Goal: Task Accomplishment & Management: Manage account settings

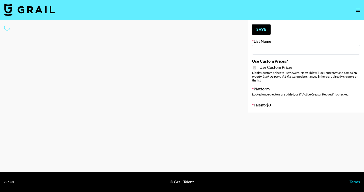
type input "[PERSON_NAME] ([DATE])"
checkbox input "true"
select select "Brand"
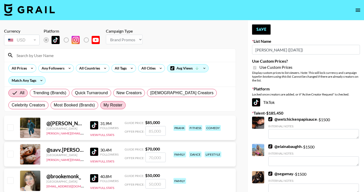
click at [111, 108] on span "My Roster" at bounding box center [113, 105] width 19 height 6
click at [104, 105] on input "My Roster" at bounding box center [104, 105] width 0 height 0
radio input "true"
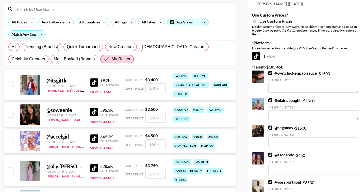
scroll to position [46, 0]
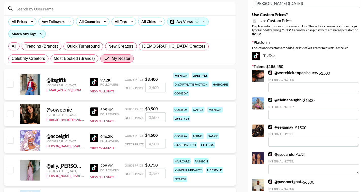
click at [12, 113] on input "checkbox" at bounding box center [10, 113] width 6 height 6
checkbox input "true"
type input "3500"
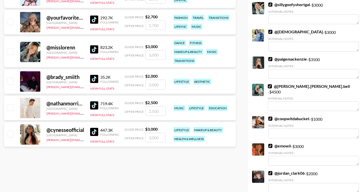
scroll to position [250, 0]
click at [10, 136] on input "checkbox" at bounding box center [10, 134] width 6 height 6
checkbox input "true"
type input "3000"
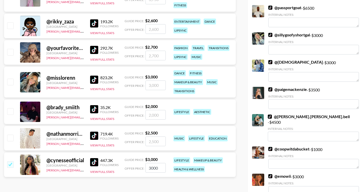
scroll to position [209, 0]
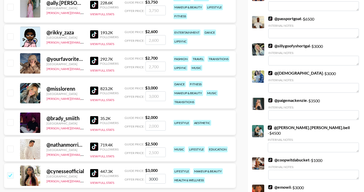
click at [12, 123] on input "checkbox" at bounding box center [10, 122] width 6 height 6
checkbox input "true"
type input "2000"
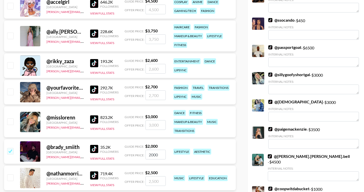
click at [12, 120] on input "checkbox" at bounding box center [10, 121] width 6 height 6
checkbox input "true"
type input "3000"
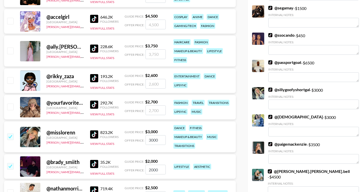
scroll to position [222, 0]
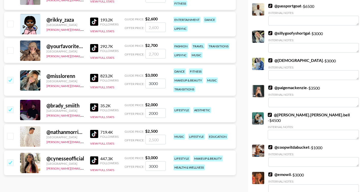
click at [10, 134] on input "checkbox" at bounding box center [10, 136] width 6 height 6
checkbox input "true"
type input "2500"
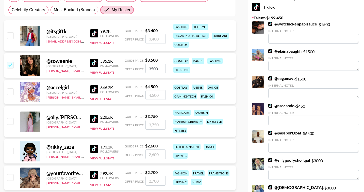
scroll to position [91, 0]
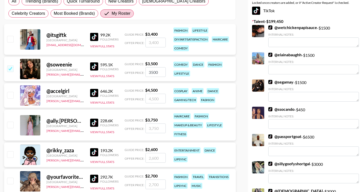
click at [11, 119] on div "@ ally.enlow United States cindy.nguyen@grail-talent.com 228.6K Followers View …" at bounding box center [120, 124] width 232 height 31
click at [8, 125] on input "checkbox" at bounding box center [10, 124] width 6 height 6
checkbox input "true"
type input "3750"
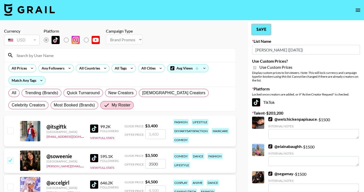
click at [259, 29] on button "Save" at bounding box center [261, 29] width 19 height 10
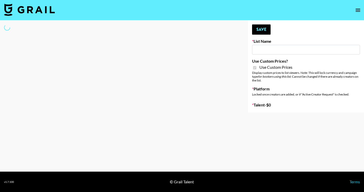
type input "Redence Beauty"
checkbox input "true"
select select "Brand"
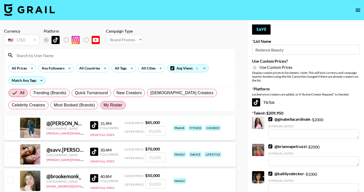
click at [117, 106] on span "My Roster" at bounding box center [113, 105] width 19 height 6
click at [104, 105] on input "My Roster" at bounding box center [104, 105] width 0 height 0
radio input "true"
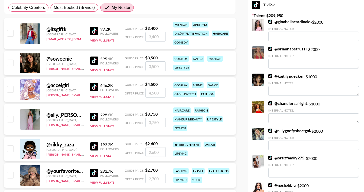
scroll to position [103, 0]
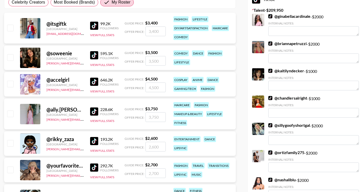
click at [12, 115] on input "checkbox" at bounding box center [10, 113] width 6 height 6
checkbox input "true"
click at [149, 117] on input "3750" at bounding box center [156, 117] width 20 height 10
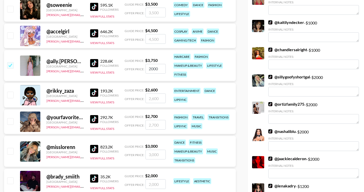
scroll to position [153, 0]
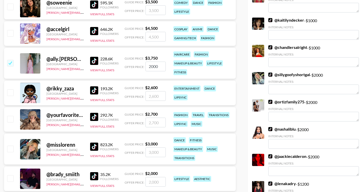
type input "2000"
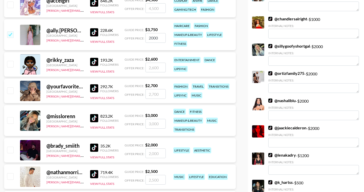
scroll to position [183, 0]
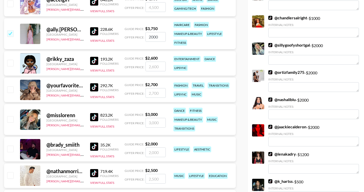
click at [11, 117] on input "checkbox" at bounding box center [10, 119] width 6 height 6
checkbox input "true"
click at [151, 120] on input "3000" at bounding box center [156, 123] width 20 height 10
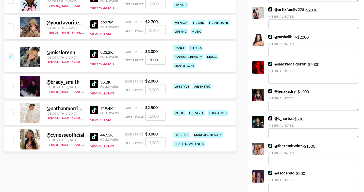
scroll to position [246, 0]
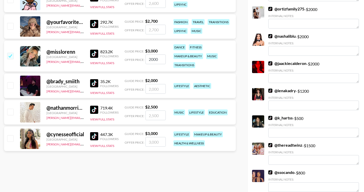
type input "2000"
click at [12, 135] on input "checkbox" at bounding box center [10, 138] width 6 height 6
checkbox input "true"
click at [153, 144] on input "3000" at bounding box center [156, 142] width 20 height 10
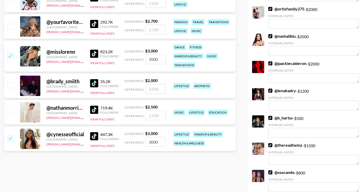
click at [153, 144] on input "3000" at bounding box center [156, 142] width 20 height 10
type input "2000"
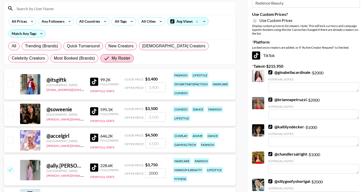
scroll to position [0, 0]
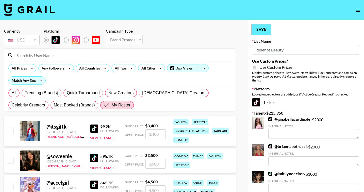
click at [260, 27] on button "Save" at bounding box center [261, 29] width 19 height 10
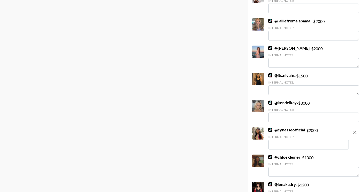
scroll to position [2915, 0]
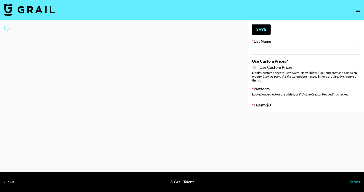
type input "Dime Beauty"
checkbox input "true"
select select "Brand"
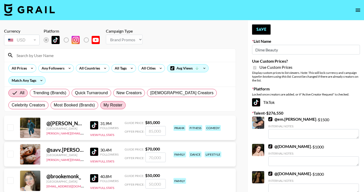
click at [106, 107] on span "My Roster" at bounding box center [113, 105] width 19 height 6
click at [104, 105] on input "My Roster" at bounding box center [104, 105] width 0 height 0
radio input "true"
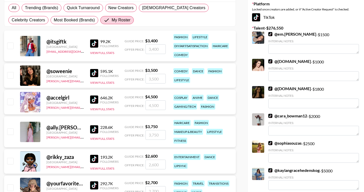
scroll to position [103, 0]
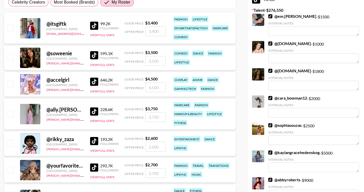
click at [9, 113] on input "checkbox" at bounding box center [10, 113] width 6 height 6
checkbox input "true"
type input "3750"
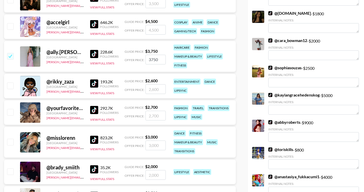
scroll to position [160, 0]
click at [10, 140] on input "checkbox" at bounding box center [10, 141] width 6 height 6
checkbox input "true"
type input "3000"
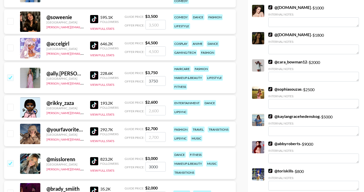
scroll to position [133, 0]
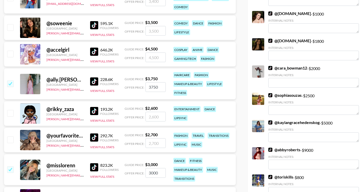
click at [11, 29] on input "checkbox" at bounding box center [10, 27] width 6 height 6
checkbox input "true"
type input "3500"
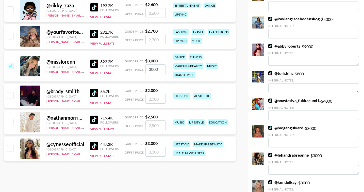
scroll to position [240, 0]
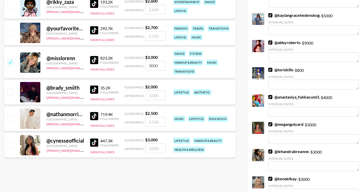
click at [10, 147] on input "checkbox" at bounding box center [10, 144] width 6 height 6
checkbox input "true"
type input "3000"
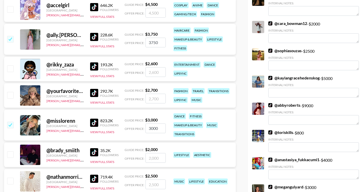
scroll to position [0, 0]
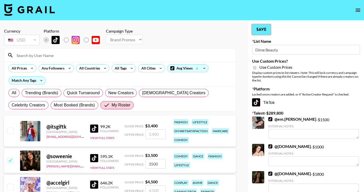
click at [255, 34] on button "Save" at bounding box center [261, 29] width 19 height 10
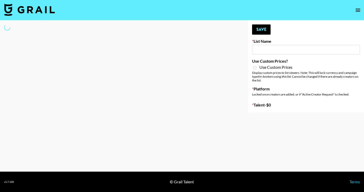
type input "Cosplay"
select select "Song"
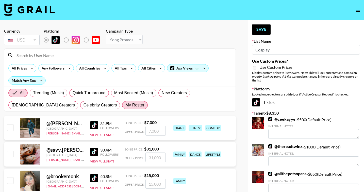
click at [125, 102] on span "My Roster" at bounding box center [134, 105] width 19 height 6
click at [125, 105] on input "My Roster" at bounding box center [125, 105] width 0 height 0
radio input "true"
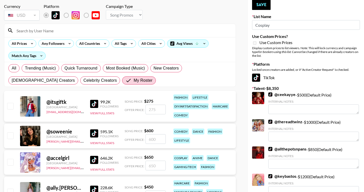
scroll to position [26, 0]
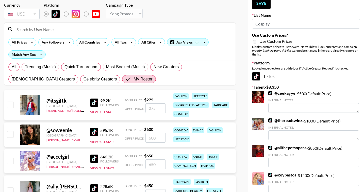
click at [11, 160] on input "checkbox" at bounding box center [10, 160] width 6 height 6
checkbox input "true"
click at [153, 163] on input "650" at bounding box center [156, 164] width 20 height 10
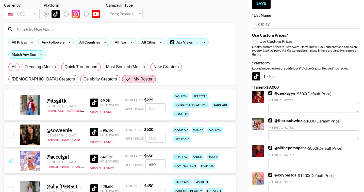
type input "8"
checkbox input "false"
checkbox input "true"
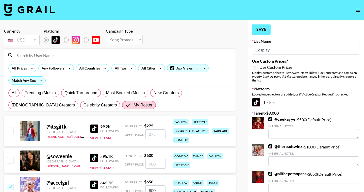
type input "800"
click at [257, 33] on button "Save" at bounding box center [261, 29] width 19 height 10
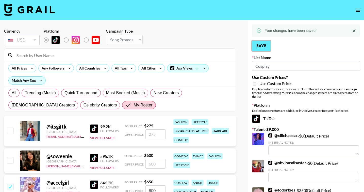
click at [262, 48] on button "Save" at bounding box center [261, 46] width 19 height 10
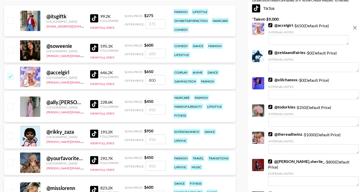
click at [151, 82] on input "800" at bounding box center [156, 80] width 20 height 10
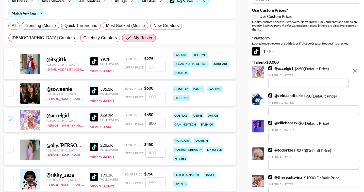
scroll to position [0, 0]
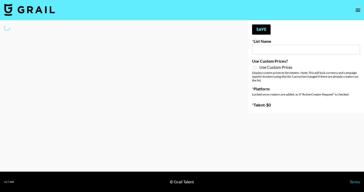
type input "Cosplay"
select select "Song"
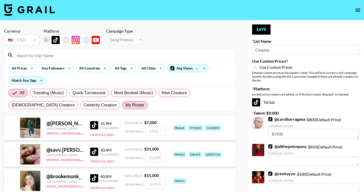
click at [125, 103] on span "My Roster" at bounding box center [134, 105] width 19 height 6
click at [125, 105] on input "My Roster" at bounding box center [125, 105] width 0 height 0
radio input "true"
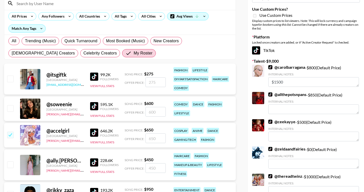
scroll to position [63, 0]
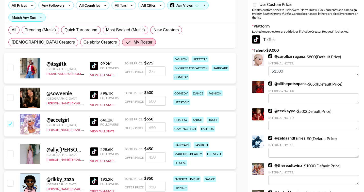
click at [8, 123] on input "checkbox" at bounding box center [10, 123] width 6 height 6
click at [152, 126] on input "number" at bounding box center [156, 127] width 20 height 10
checkbox input "true"
type input "8"
checkbox input "true"
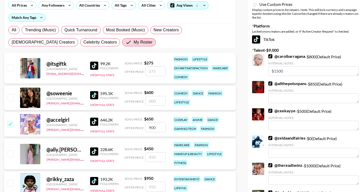
type input "900"
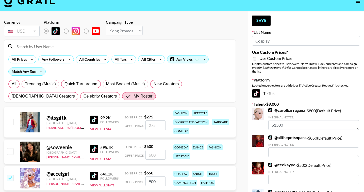
scroll to position [0, 0]
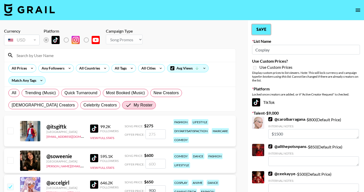
click at [266, 28] on button "Save" at bounding box center [261, 29] width 19 height 10
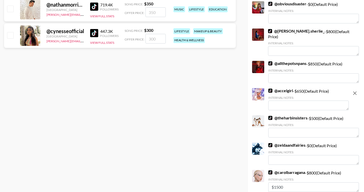
scroll to position [378, 0]
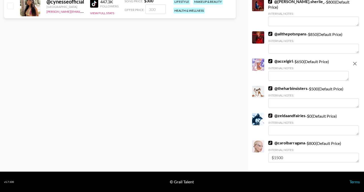
click at [275, 77] on textarea at bounding box center [309, 76] width 81 height 10
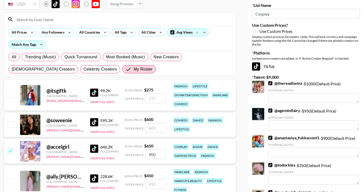
scroll to position [0, 0]
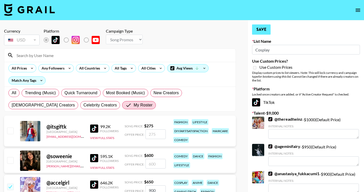
type textarea "900"
click at [260, 32] on button "Save" at bounding box center [261, 29] width 19 height 10
